Goal: Information Seeking & Learning: Learn about a topic

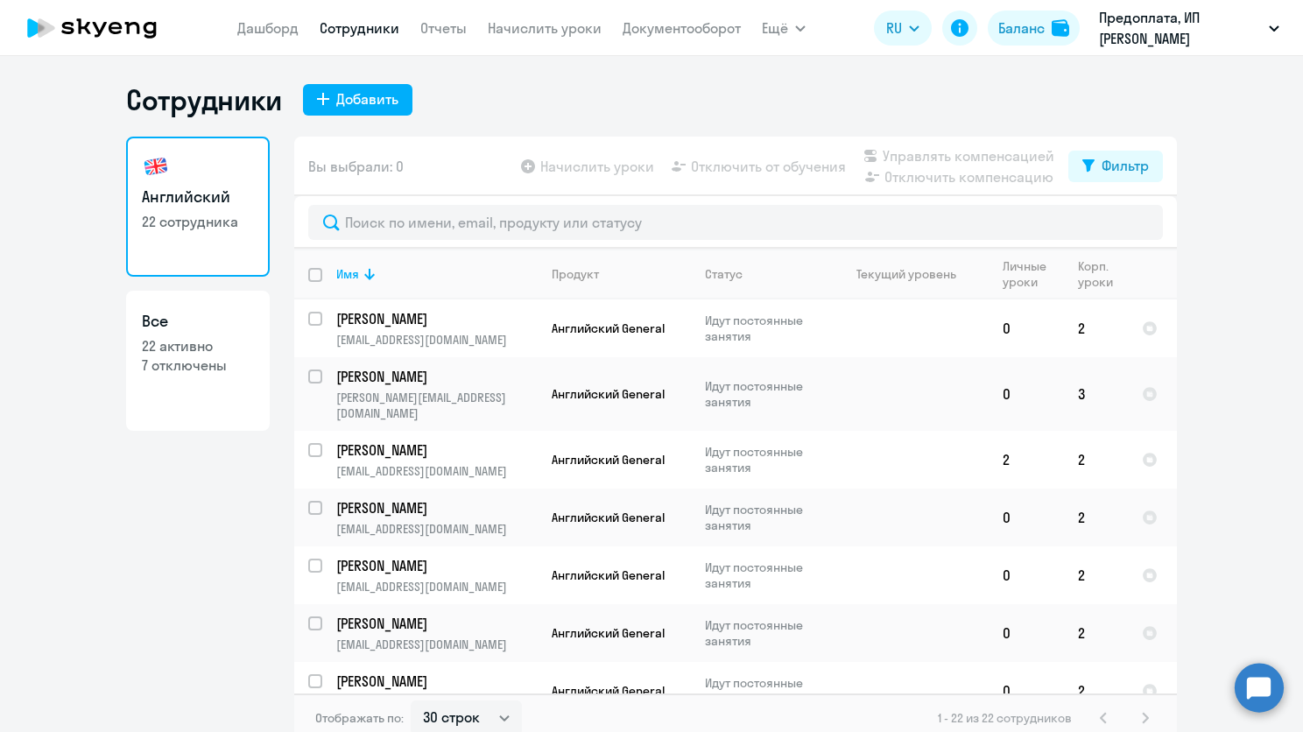
select select "30"
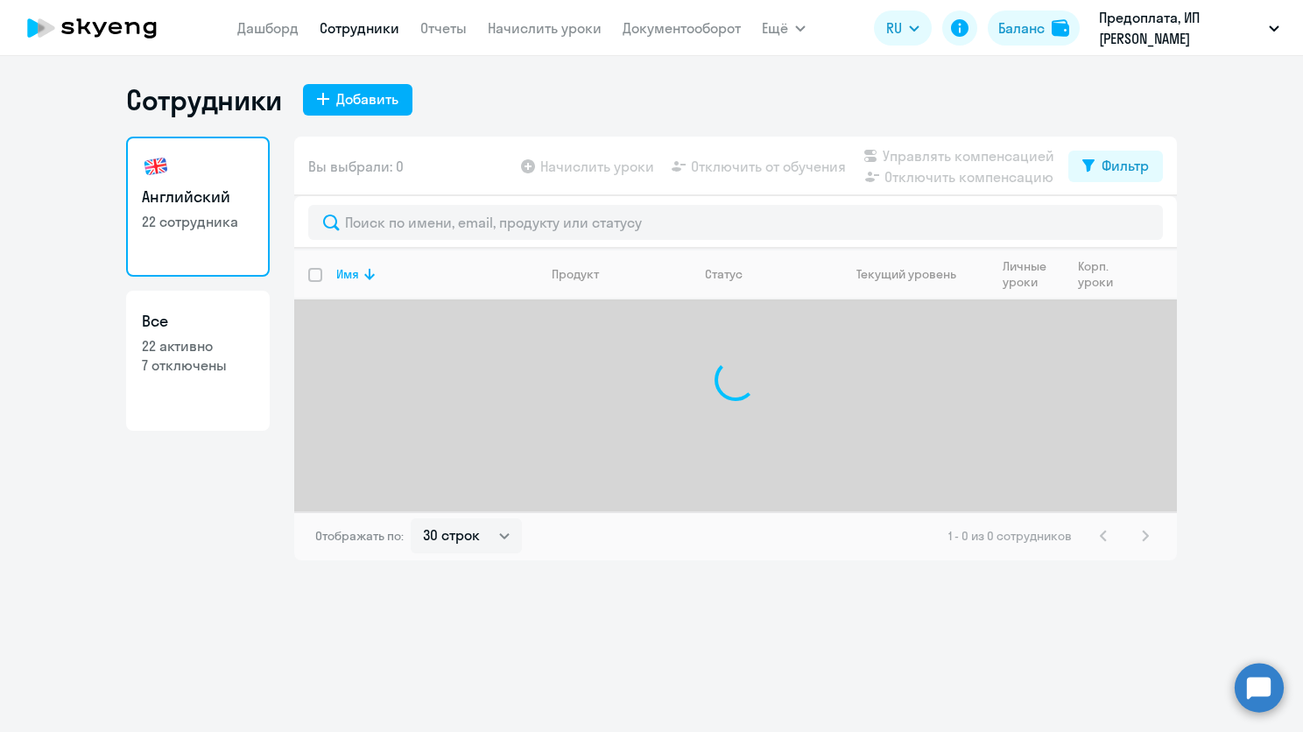
select select "30"
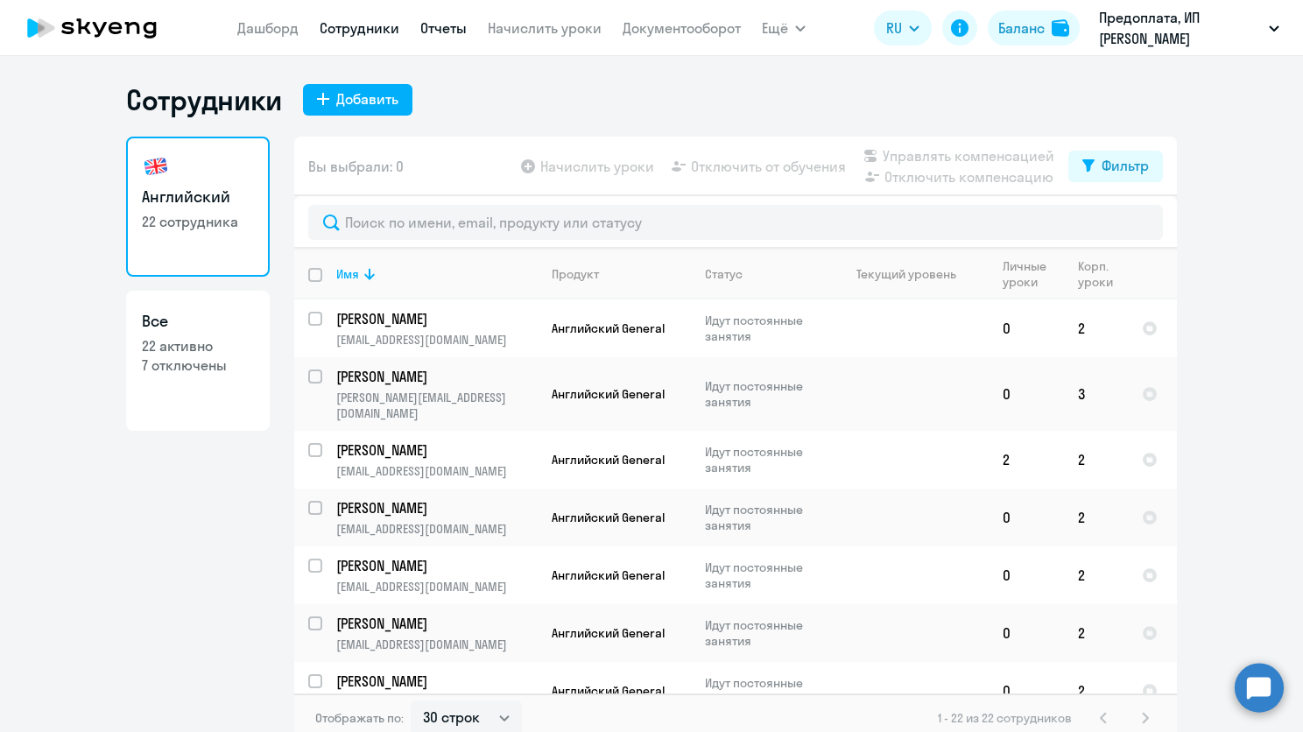
click at [454, 21] on link "Отчеты" at bounding box center [443, 28] width 46 height 18
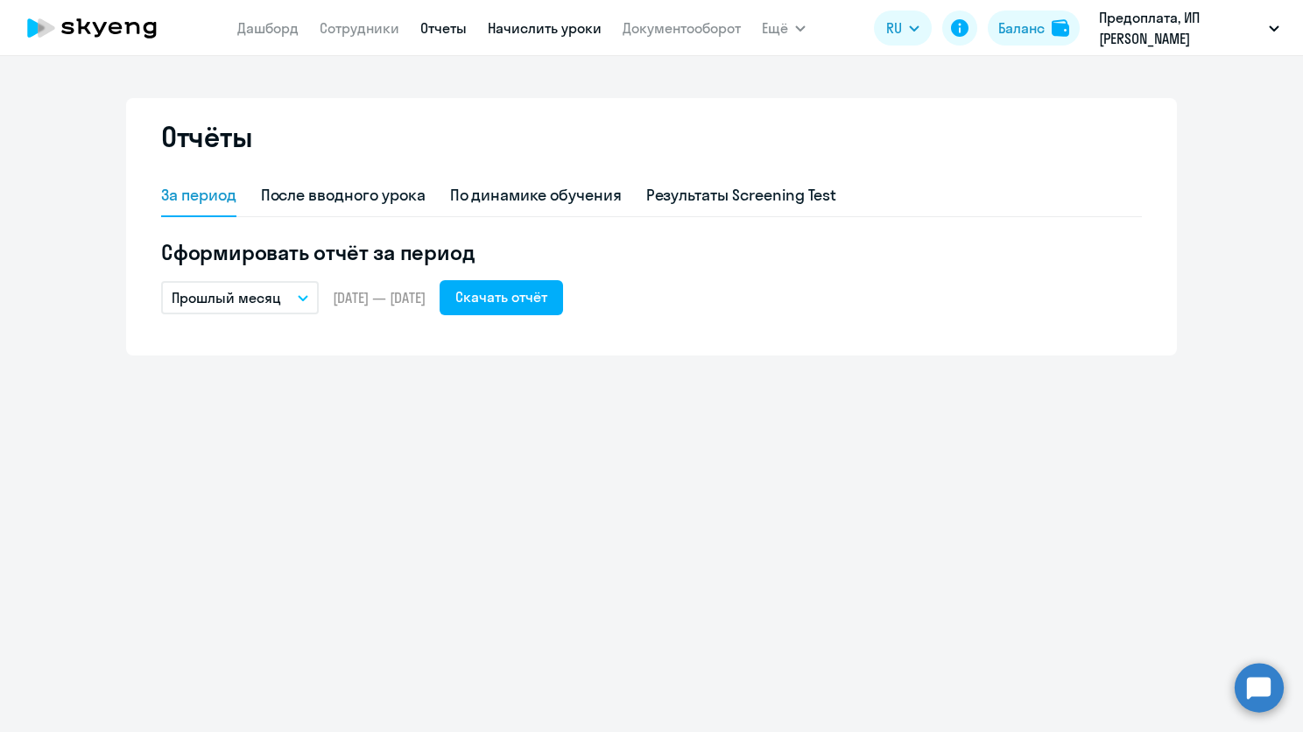
click at [578, 33] on link "Начислить уроки" at bounding box center [545, 28] width 114 height 18
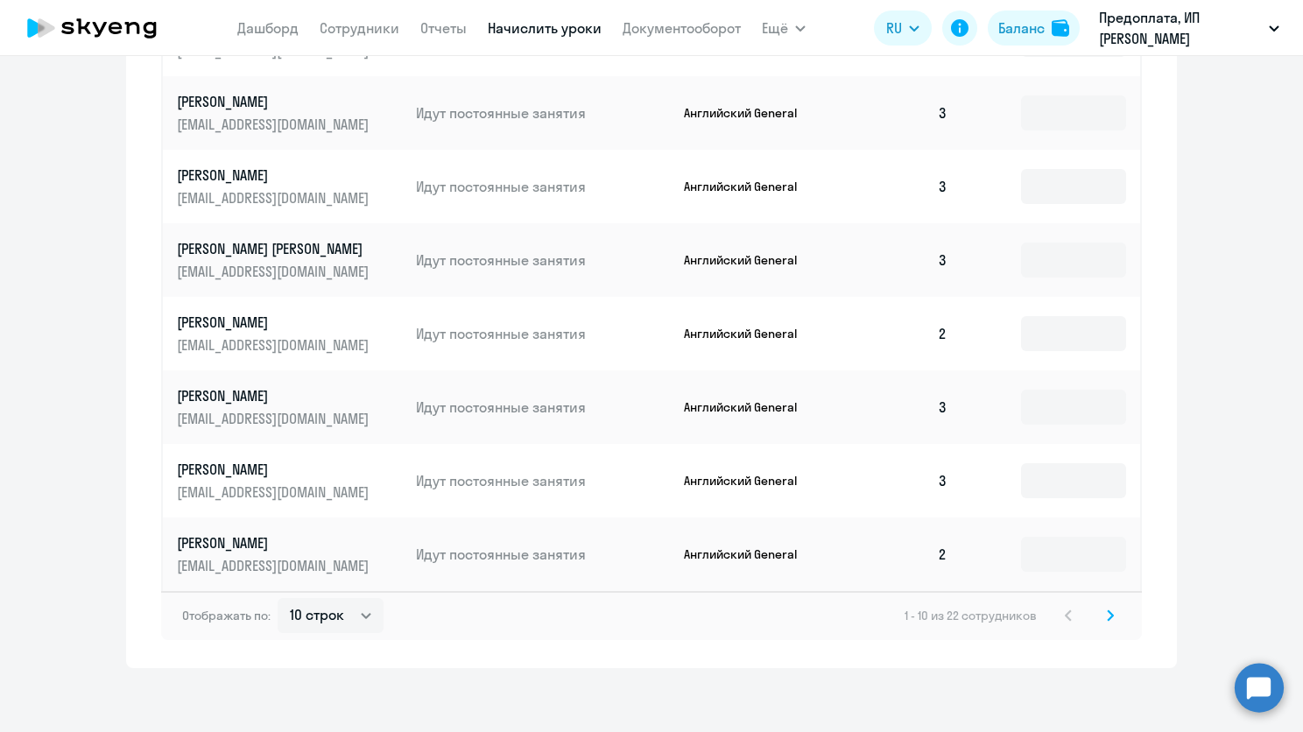
scroll to position [898, 0]
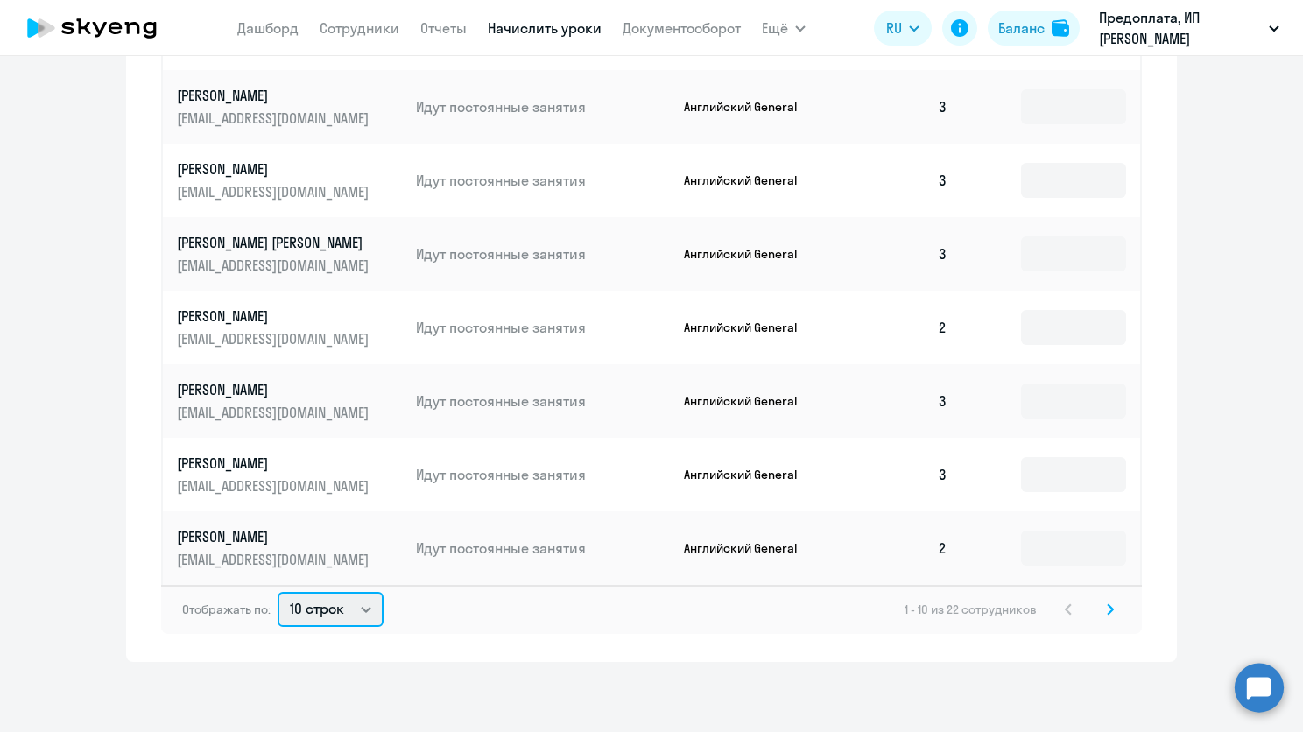
click at [355, 620] on select "10 строк 30 строк 50 строк" at bounding box center [331, 609] width 106 height 35
select select "50"
click at [278, 592] on select "10 строк 30 строк 50 строк" at bounding box center [331, 609] width 106 height 35
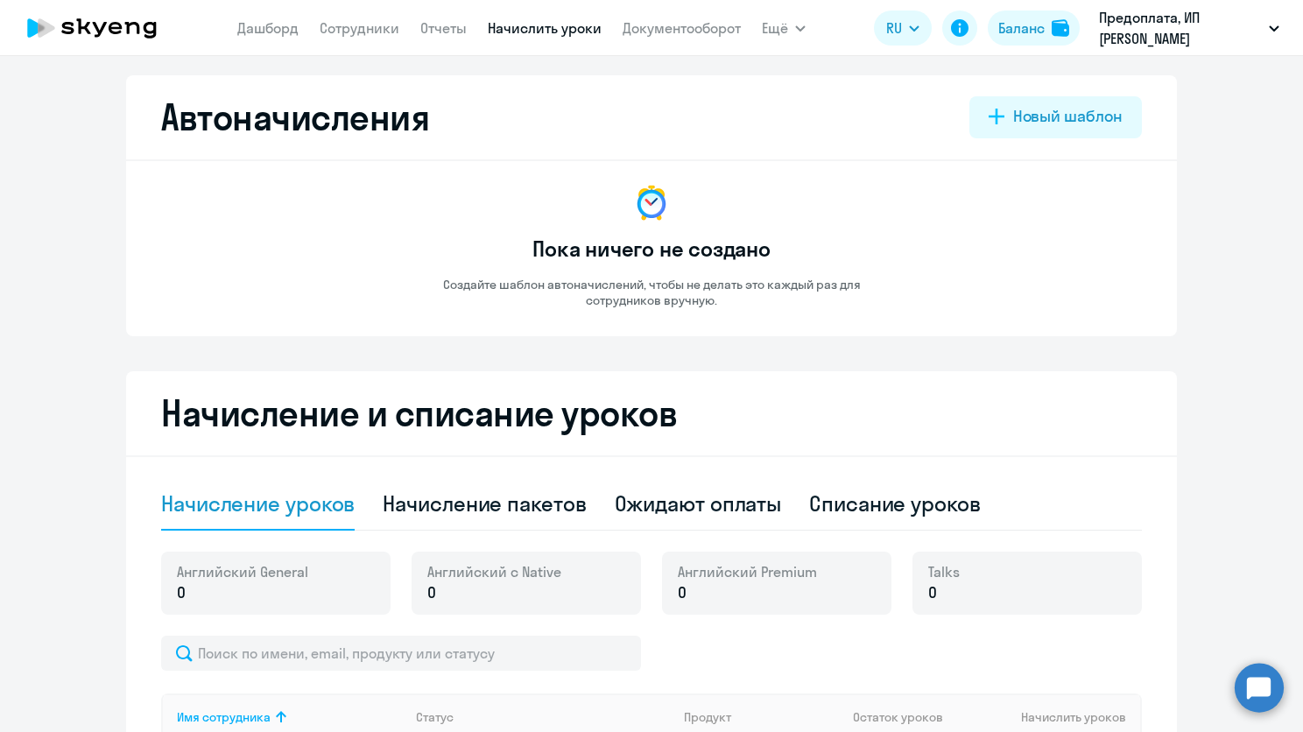
scroll to position [0, 0]
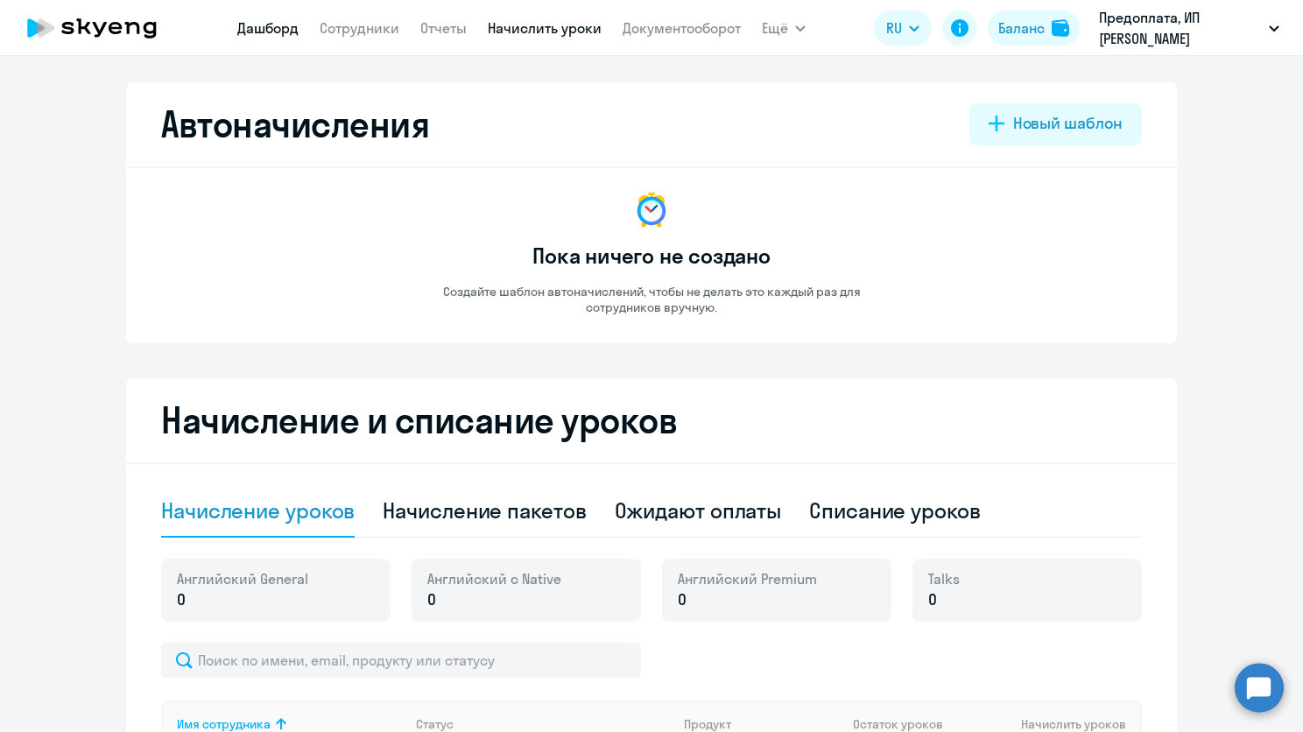
click at [278, 24] on link "Дашборд" at bounding box center [267, 28] width 61 height 18
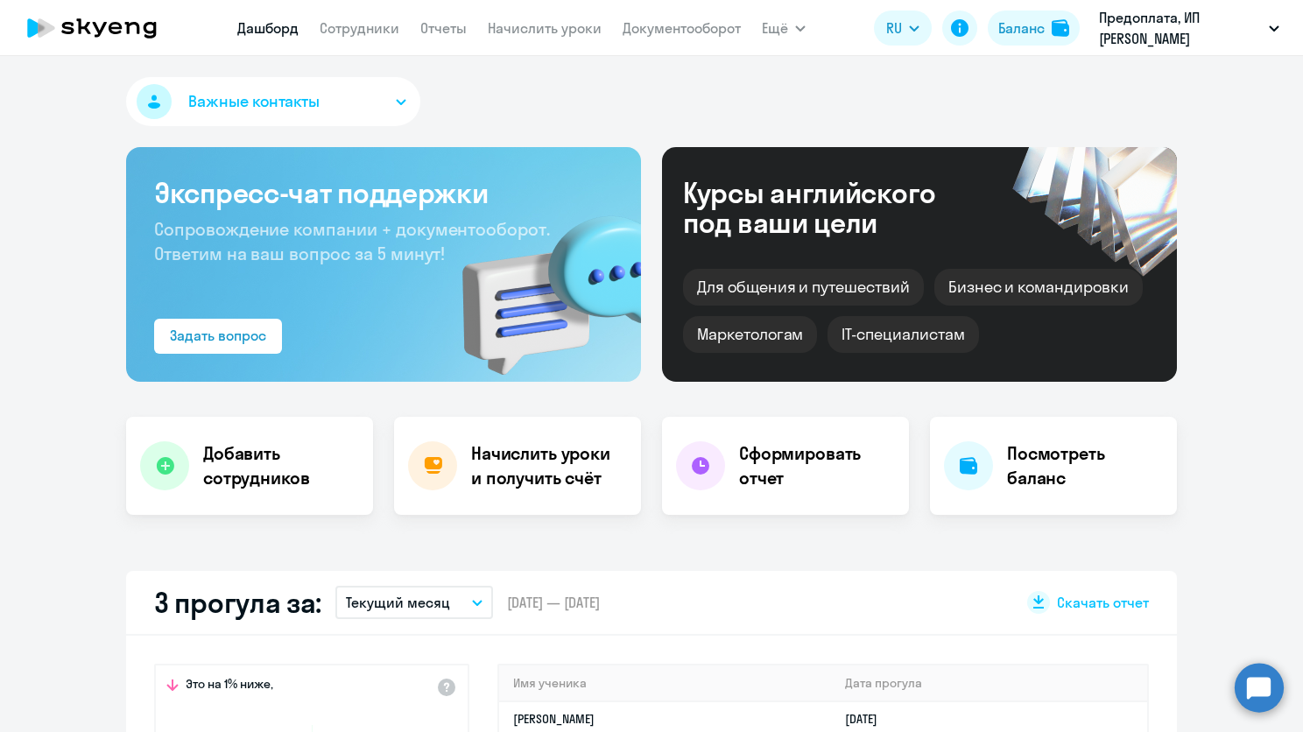
select select "30"
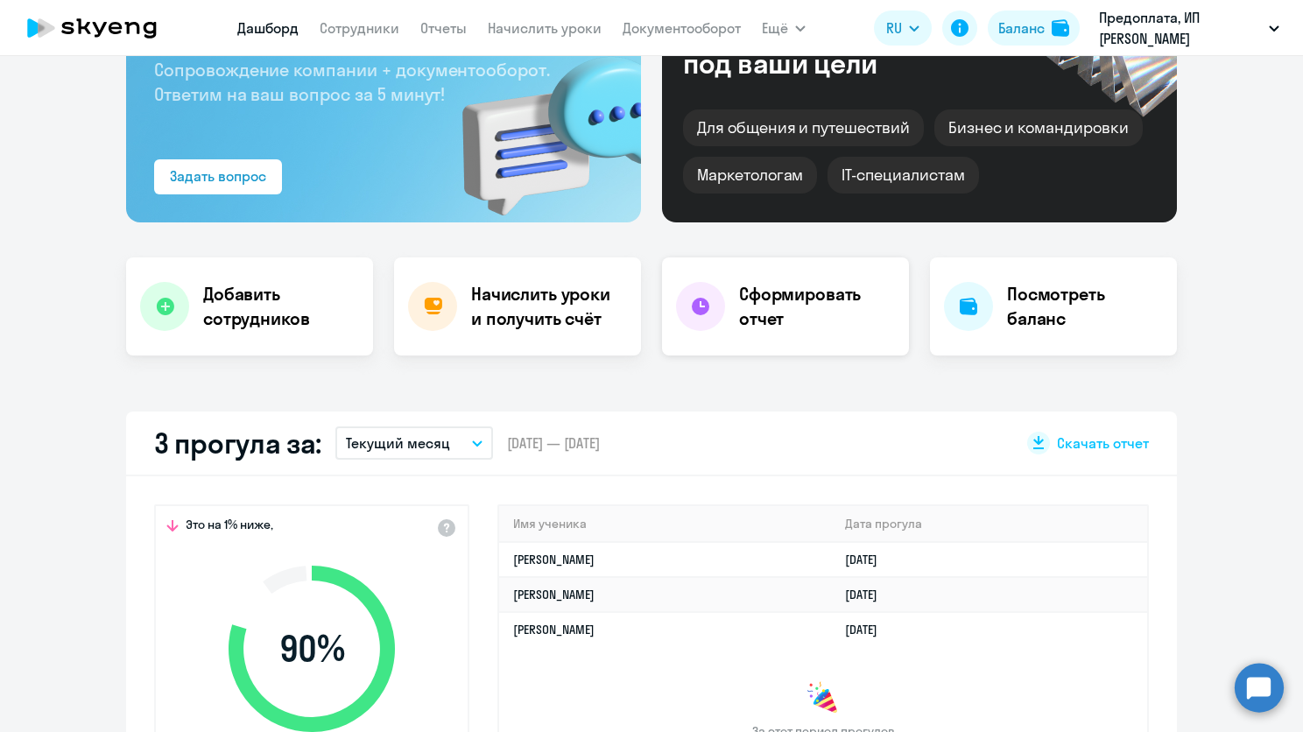
scroll to position [350, 0]
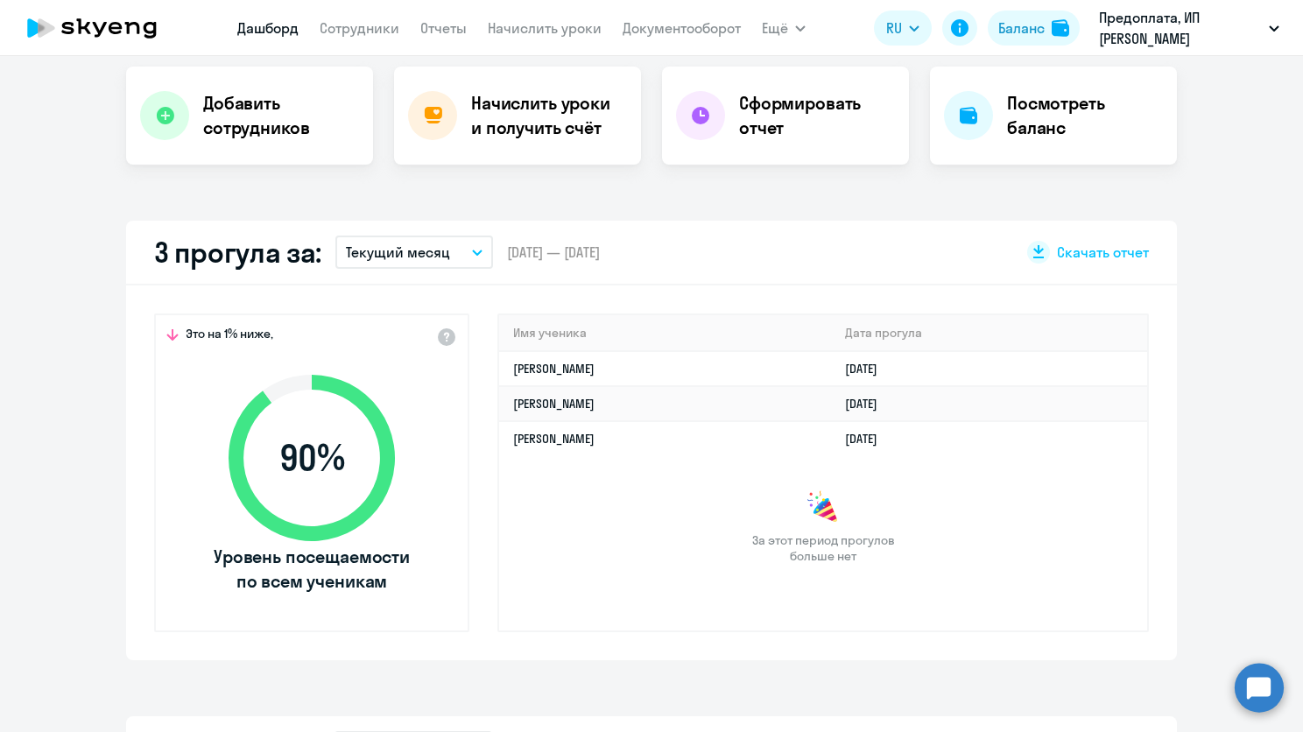
click at [455, 257] on button "Текущий месяц" at bounding box center [414, 252] width 158 height 33
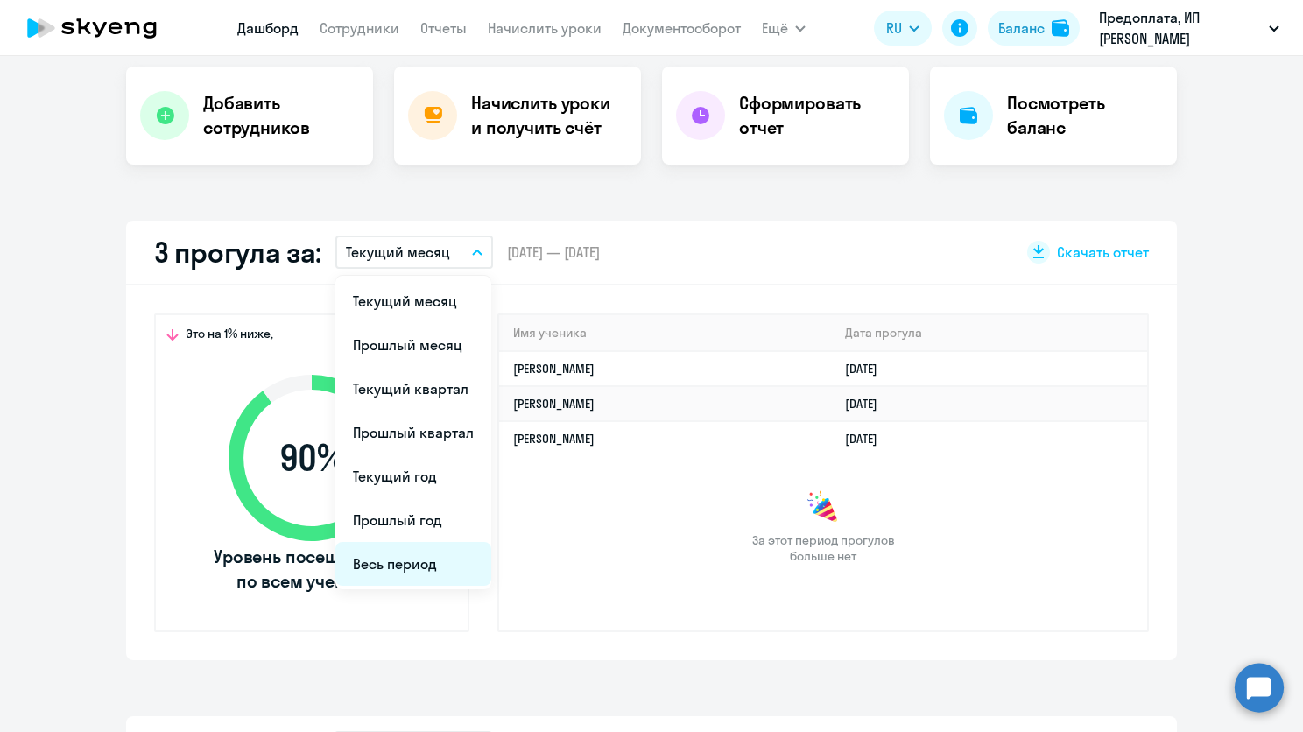
click at [371, 559] on li "Весь период" at bounding box center [413, 564] width 156 height 44
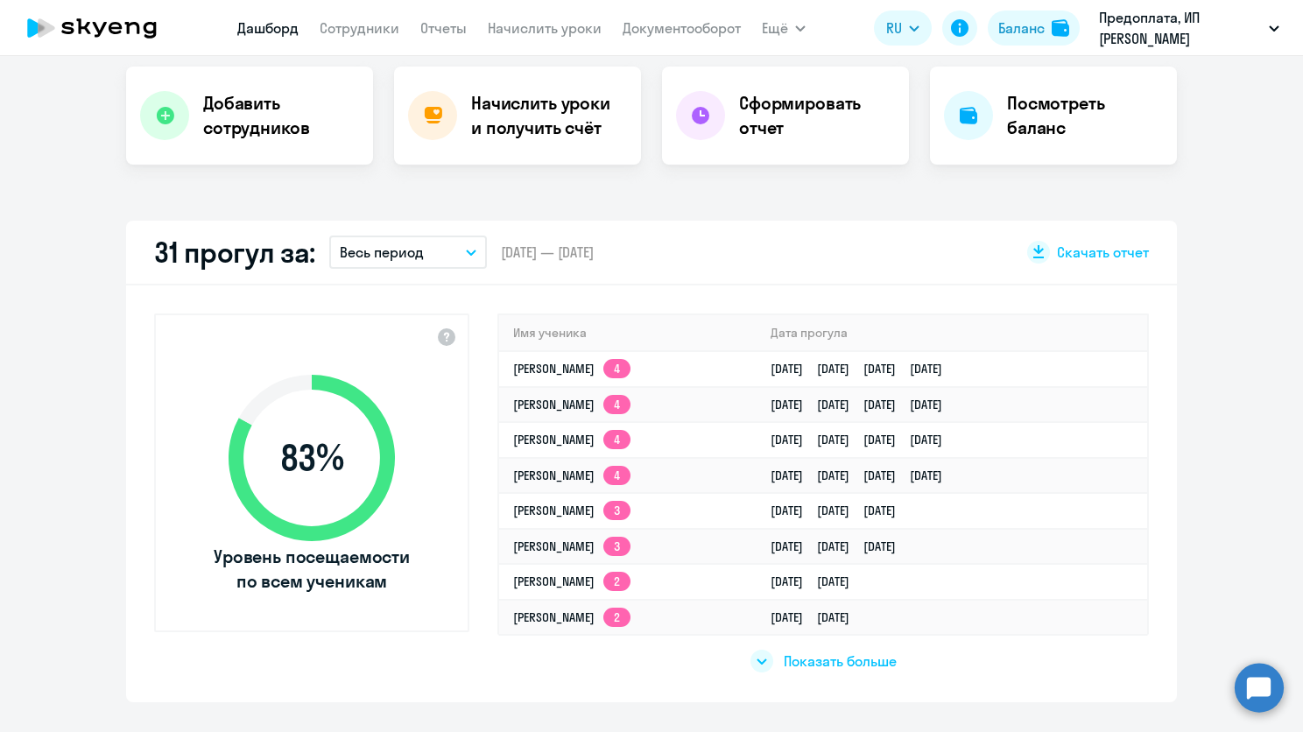
scroll to position [438, 0]
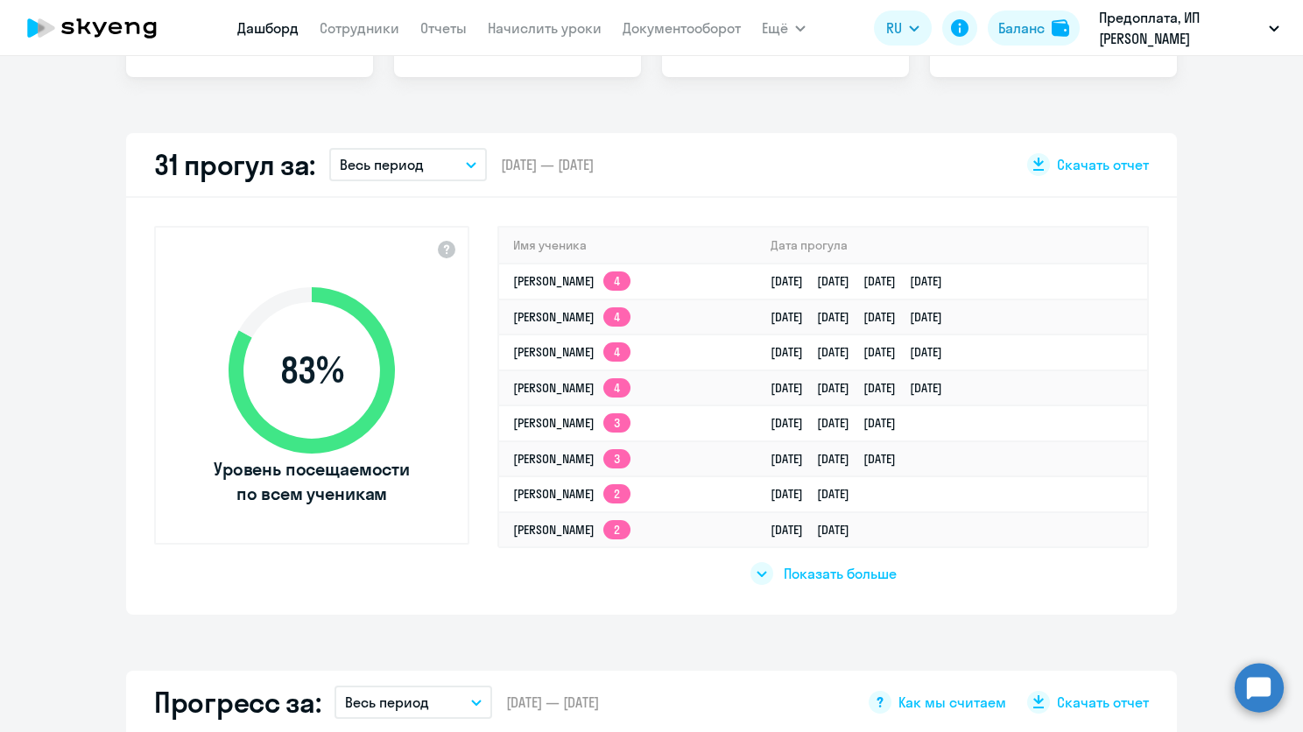
click at [847, 580] on span "Показать больше" at bounding box center [840, 573] width 113 height 19
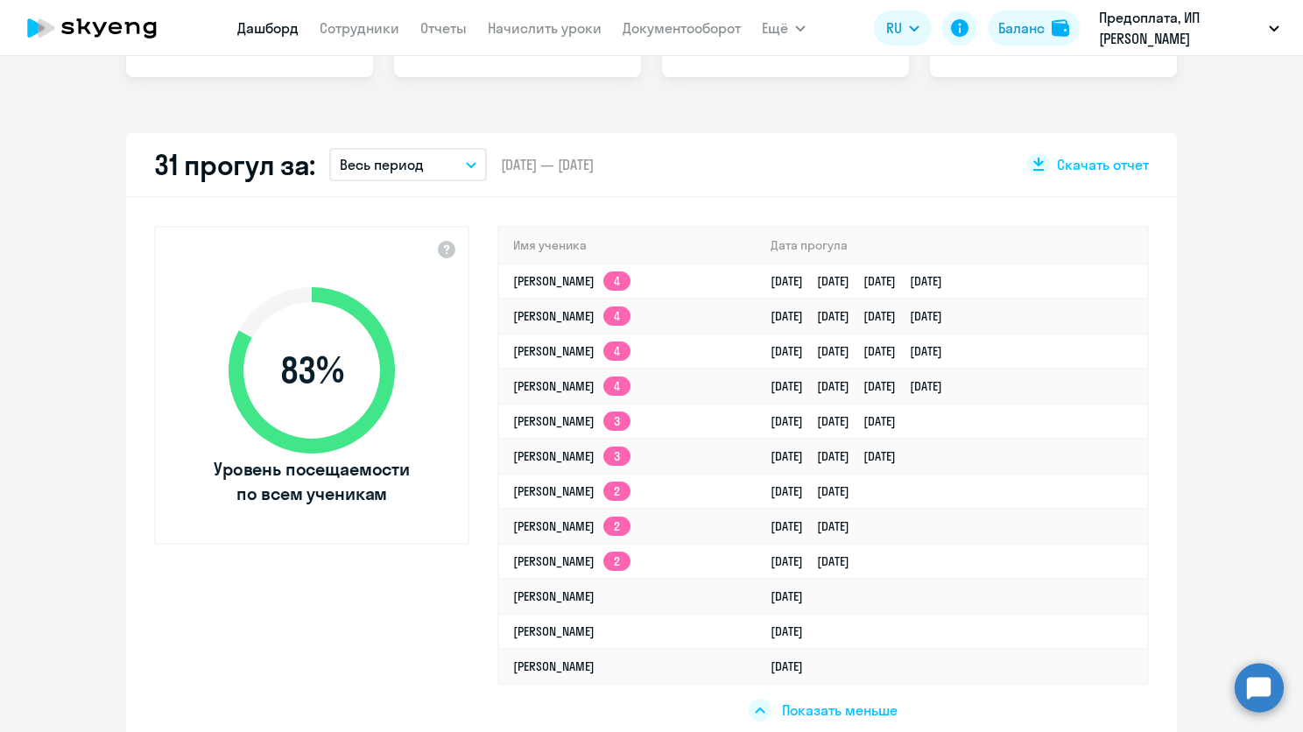
scroll to position [175, 0]
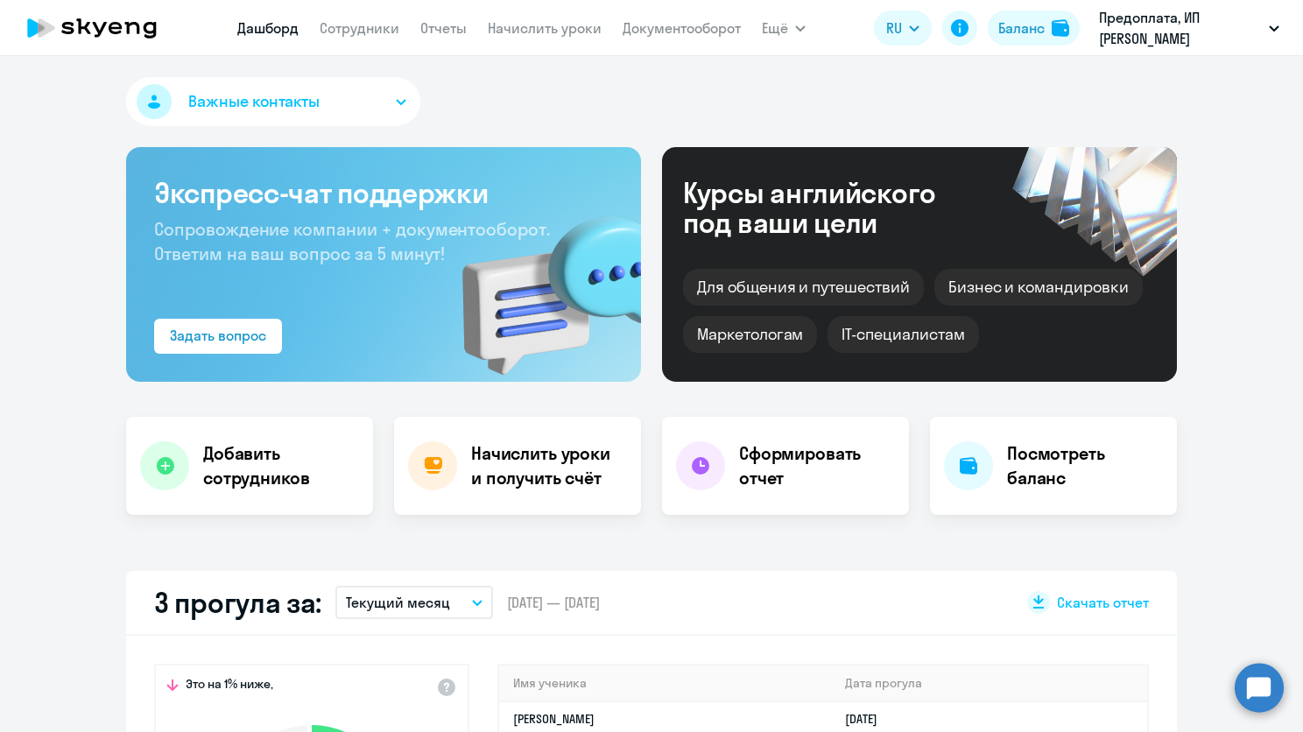
select select "30"
